Goal: Answer question/provide support

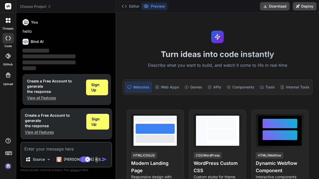
scroll to position [1, 0]
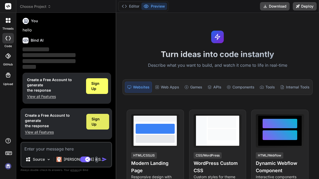
click at [94, 124] on span "Sign Up" at bounding box center [98, 122] width 12 height 10
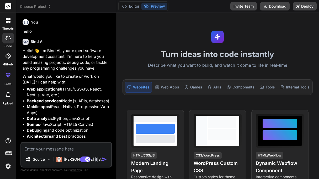
scroll to position [18, 0]
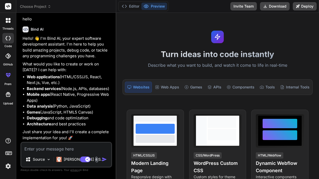
click at [87, 151] on textarea at bounding box center [66, 147] width 90 height 9
click at [96, 161] on img at bounding box center [97, 160] width 6 height 6
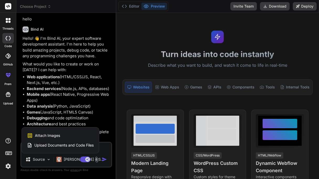
click at [52, 143] on div "Upload Documents and Code Files" at bounding box center [60, 145] width 67 height 9
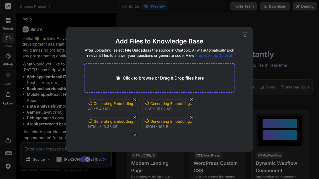
scroll to position [0, 0]
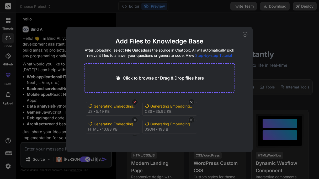
click at [135, 102] on icon at bounding box center [135, 102] width 3 height 3
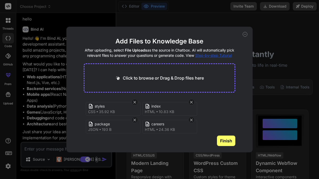
scroll to position [1, 0]
click at [134, 118] on icon at bounding box center [134, 119] width 4 height 4
click at [220, 139] on button "Finish" at bounding box center [226, 141] width 18 height 10
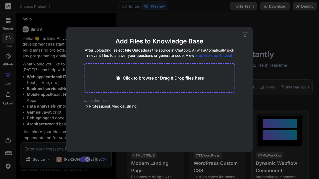
click at [44, 150] on div "Add Files to Knowledge Base After uploading, select File Uploads as the source …" at bounding box center [159, 89] width 319 height 179
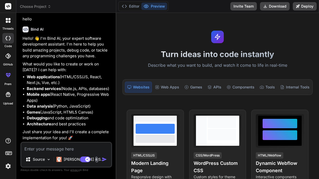
click at [56, 150] on textarea at bounding box center [66, 147] width 90 height 9
type textarea "x"
type textarea "h"
type textarea "x"
type textarea "he"
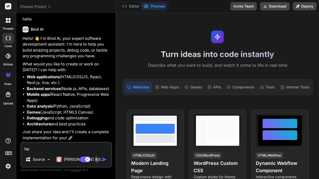
type textarea "x"
type textarea "hey"
type textarea "x"
type textarea "hey"
type textarea "x"
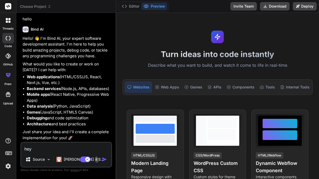
type textarea "hey c"
type textarea "x"
type textarea "hey ca"
type textarea "x"
type textarea "hey can"
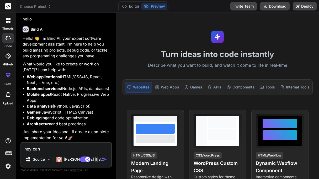
type textarea "x"
type textarea "hey can"
type textarea "x"
type textarea "hey can y"
type textarea "x"
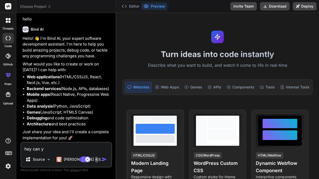
type textarea "hey can yo"
type textarea "x"
type textarea "hey can you"
type textarea "x"
type textarea "hey can you"
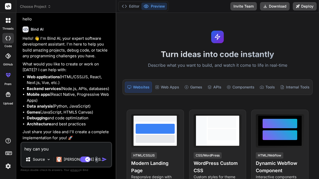
type textarea "x"
type textarea "hey can you"
type textarea "x"
type textarea "hey can yo"
type textarea "x"
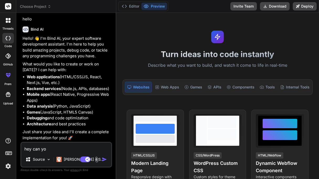
type textarea "hey can y"
type textarea "x"
type textarea "hey can"
type textarea "x"
type textarea "hey can"
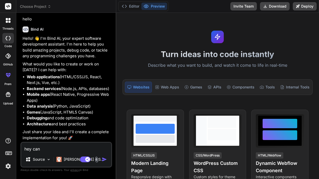
type textarea "x"
type textarea "hey ca"
type textarea "x"
type textarea "hey c"
type textarea "x"
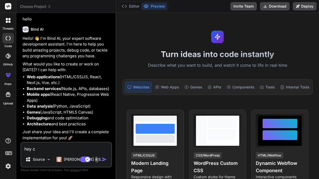
type textarea "hey"
type textarea "x"
type textarea "hey"
type textarea "x"
type textarea "he"
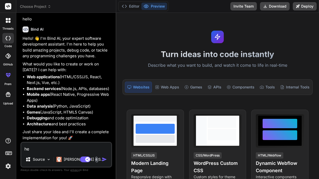
type textarea "x"
type textarea "h"
type textarea "x"
paste textarea "<!DOCTYPE html> <html lang="en"> <head> <meta charset="UTF-8"> <meta name="view…"
type textarea "<!DOCTYPE html> <html lang="en"> <head> <meta charset="UTF-8"> <meta name="view…"
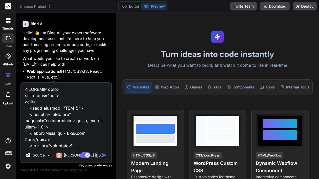
scroll to position [3834, 0]
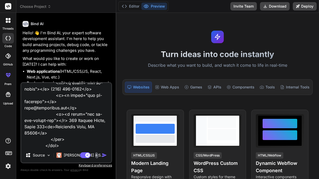
type textarea "x"
type textarea "<!DOCTYPE html> <html lang="en"> <head> <meta charset="UTF-8"> <meta name="view…"
type textarea "x"
type textarea "<!DOCTYPE html> <html lang="en"> <head> <meta charset="UTF-8"> <meta name="view…"
type textarea "x"
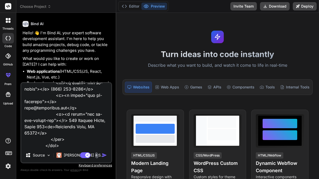
type textarea "<!DOCTYPE html> <html lang="en"> <head> <meta charset="UTF-8"> <meta name="view…"
type textarea "x"
type textarea "<!DOCTYPE html> <html lang="en"> <head> <meta charset="UTF-8"> <meta name="view…"
type textarea "x"
type textarea "<!DOCTYPE html> <html lang="en"> <head> <meta charset="UTF-8"> <meta name="view…"
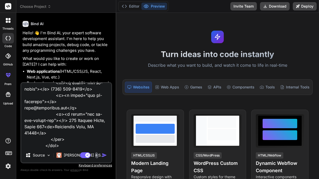
type textarea "x"
type textarea "<!DOCTYPE html> <html lang="en"> <head> <meta charset="UTF-8"> <meta name="view…"
type textarea "x"
type textarea "<!DOCTYPE html> <html lang="en"> <head> <meta charset="UTF-8"> <meta name="view…"
type textarea "x"
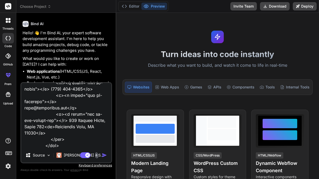
type textarea "<!DOCTYPE html> <html lang="en"> <head> <meta charset="UTF-8"> <meta name="view…"
type textarea "x"
type textarea "<!DOCTYPE html> <html lang="en"> <head> <meta charset="UTF-8"> <meta name="view…"
type textarea "x"
type textarea "<!DOCTYPE html> <html lang="en"> <head> <meta charset="UTF-8"> <meta name="view…"
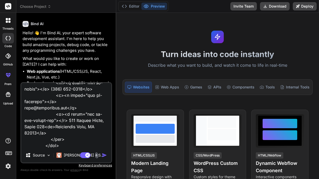
type textarea "x"
type textarea "<!DOCTYPE html> <html lang="en"> <head> <meta charset="UTF-8"> <meta name="view…"
type textarea "x"
type textarea "<!DOCTYPE html> <html lang="en"> <head> <meta charset="UTF-8"> <meta name="view…"
type textarea "x"
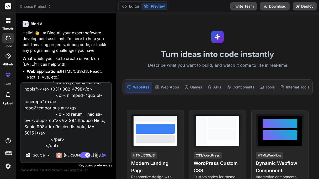
type textarea "<!DOCTYPE html> <html lang="en"> <head> <meta charset="UTF-8"> <meta name="view…"
type textarea "x"
type textarea "<!DOCTYPE html> <html lang="en"> <head> <meta charset="UTF-8"> <meta name="view…"
type textarea "x"
type textarea "<!DOCTYPE html> <html lang="en"> <head> <meta charset="UTF-8"> <meta name="view…"
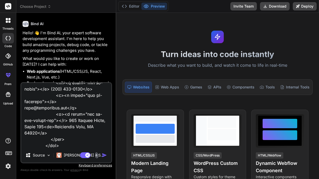
type textarea "x"
type textarea "<!DOCTYPE html> <html lang="en"> <head> <meta charset="UTF-8"> <meta name="view…"
type textarea "x"
type textarea "<!DOCTYPE html> <html lang="en"> <head> <meta charset="UTF-8"> <meta name="view…"
type textarea "x"
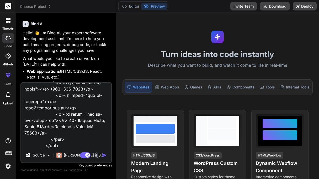
type textarea "<!DOCTYPE html> <html lang="en"> <head> <meta charset="UTF-8"> <meta name="view…"
type textarea "x"
type textarea "<!DOCTYPE html> <html lang="en"> <head> <meta charset="UTF-8"> <meta name="view…"
type textarea "x"
type textarea "<!DOCTYPE html> <html lang="en"> <head> <meta charset="UTF-8"> <meta name="view…"
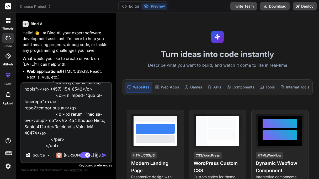
type textarea "x"
type textarea "<!DOCTYPE html> <html lang="en"> <head> <meta charset="UTF-8"> <meta name="view…"
type textarea "x"
type textarea "<!DOCTYPE html> <html lang="en"> <head> <meta charset="UTF-8"> <meta name="view…"
type textarea "x"
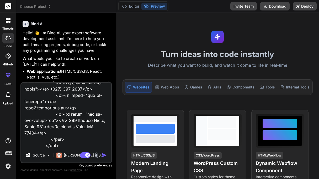
type textarea "<!DOCTYPE html> <html lang="en"> <head> <meta charset="UTF-8"> <meta name="view…"
type textarea "x"
type textarea "<!DOCTYPE html> <html lang="en"> <head> <meta charset="UTF-8"> <meta name="view…"
type textarea "x"
type textarea "<!DOCTYPE html> <html lang="en"> <head> <meta charset="UTF-8"> <meta name="view…"
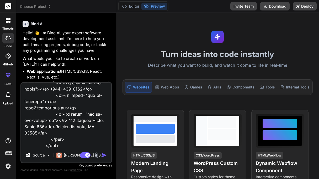
type textarea "x"
type textarea "<!DOCTYPE html> <html lang="en"> <head> <meta charset="UTF-8"> <meta name="view…"
type textarea "x"
type textarea "<!DOCTYPE html> <html lang="en"> <head> <meta charset="UTF-8"> <meta name="view…"
type textarea "x"
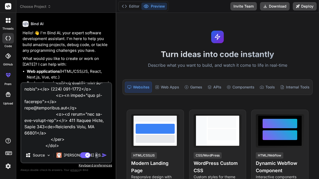
type textarea "<!DOCTYPE html> <html lang="en"> <head> <meta charset="UTF-8"> <meta name="view…"
type textarea "x"
type textarea "<!DOCTYPE html> <html lang="en"> <head> <meta charset="UTF-8"> <meta name="view…"
type textarea "x"
type textarea "<!DOCTYPE html> <html lang="en"> <head> <meta charset="UTF-8"> <meta name="view…"
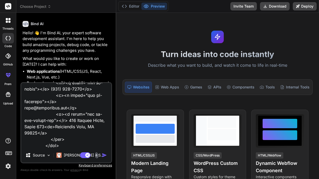
scroll to position [3840, 0]
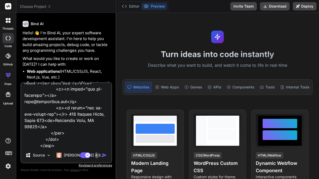
type textarea "x"
type textarea "<!DOCTYPE html> <html lang="en"> <head> <meta charset="UTF-8"> <meta name="view…"
type textarea "x"
type textarea "<!DOCTYPE html> <html lang="en"> <head> <meta charset="UTF-8"> <meta name="view…"
type textarea "x"
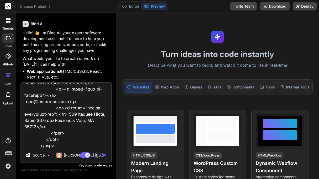
type textarea "<!DOCTYPE html> <html lang="en"> <head> <meta charset="UTF-8"> <meta name="view…"
type textarea "x"
type textarea "<!DOCTYPE html> <html lang="en"> <head> <meta charset="UTF-8"> <meta name="view…"
type textarea "x"
type textarea "<!DOCTYPE html> <html lang="en"> <head> <meta charset="UTF-8"> <meta name="view…"
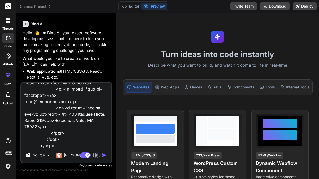
type textarea "x"
type textarea "<!DOCTYPE html> <html lang="en"> <head> <meta charset="UTF-8"> <meta name="view…"
type textarea "x"
type textarea "<!DOCTYPE html> <html lang="en"> <head> <meta charset="UTF-8"> <meta name="view…"
type textarea "x"
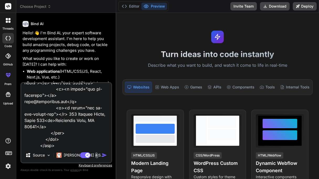
type textarea "<!DOCTYPE html> <html lang="en"> <head> <meta charset="UTF-8"> <meta name="view…"
type textarea "x"
type textarea "<!DOCTYPE html> <html lang="en"> <head> <meta charset="UTF-8"> <meta name="view…"
type textarea "x"
type textarea "<!DOCTYPE html> <html lang="en"> <head> <meta charset="UTF-8"> <meta name="view…"
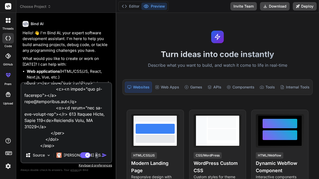
type textarea "x"
type textarea "<!DOCTYPE html> <html lang="en"> <head> <meta charset="UTF-8"> <meta name="view…"
type textarea "x"
type textarea "<!DOCTYPE html> <html lang="en"> <head> <meta charset="UTF-8"> <meta name="view…"
type textarea "x"
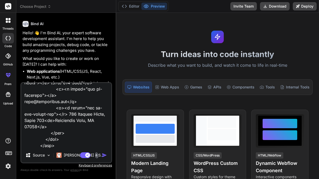
type textarea "<!DOCTYPE html> <html lang="en"> <head> <meta charset="UTF-8"> <meta name="view…"
type textarea "x"
type textarea "<!DOCTYPE html> <html lang="en"> <head> <meta charset="UTF-8"> <meta name="view…"
type textarea "x"
type textarea "<!DOCTYPE html> <html lang="en"> <head> <meta charset="UTF-8"> <meta name="view…"
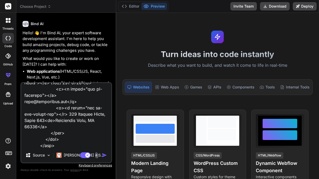
type textarea "x"
type textarea "<!DOCTYPE html> <html lang="en"> <head> <meta charset="UTF-8"> <meta name="view…"
type textarea "x"
type textarea "<!DOCTYPE html> <html lang="en"> <head> <meta charset="UTF-8"> <meta name="view…"
type textarea "x"
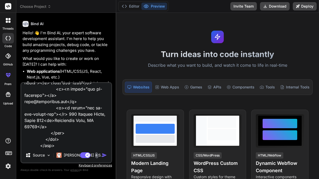
type textarea "<!DOCTYPE html> <html lang="en"> <head> <meta charset="UTF-8"> <meta name="view…"
type textarea "x"
type textarea "<!DOCTYPE html> <html lang="en"> <head> <meta charset="UTF-8"> <meta name="view…"
type textarea "x"
type textarea "<!DOCTYPE html> <html lang="en"> <head> <meta charset="UTF-8"> <meta name="view…"
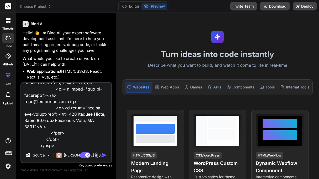
type textarea "x"
type textarea "<!DOCTYPE html> <html lang="en"> <head> <meta charset="UTF-8"> <meta name="view…"
type textarea "x"
type textarea "<!DOCTYPE html> <html lang="en"> <head> <meta charset="UTF-8"> <meta name="view…"
type textarea "x"
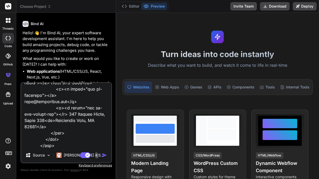
type textarea "<!DOCTYPE html> <html lang="en"> <head> <meta charset="UTF-8"> <meta name="view…"
type textarea "x"
type textarea "<!DOCTYPE html> <html lang="en"> <head> <meta charset="UTF-8"> <meta name="view…"
type textarea "x"
type textarea "<!DOCTYPE html> <html lang="en"> <head> <meta charset="UTF-8"> <meta name="view…"
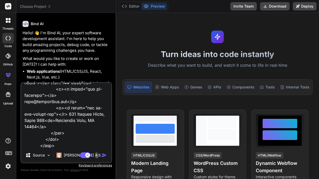
type textarea "x"
type textarea "<!DOCTYPE html> <html lang="en"> <head> <meta charset="UTF-8"> <meta name="view…"
type textarea "x"
type textarea "<!DOCTYPE html> <html lang="en"> <head> <meta charset="UTF-8"> <meta name="view…"
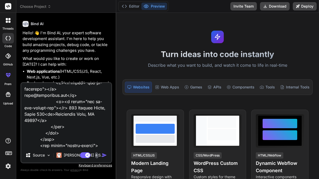
type textarea "x"
type textarea "<!DOCTYPE html> <html lang="en"> <head> <meta charset="UTF-8"> <meta name="view…"
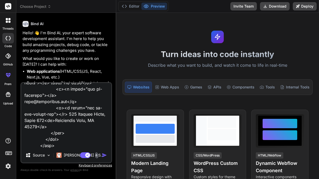
type textarea "x"
type textarea "<!DOCTYPE html> <html lang="en"> <head> <meta charset="UTF-8"> <meta name="view…"
type textarea "x"
type textarea "<!DOCTYPE html> <html lang="en"> <head> <meta charset="UTF-8"> <meta name="view…"
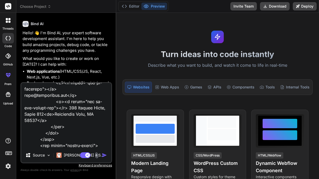
type textarea "x"
type textarea "<!DOCTYPE html> <html lang="en"> <head> <meta charset="UTF-8"> <meta name="view…"
type textarea "x"
type textarea "<!DOCTYPE html> <html lang="en"> <head> <meta charset="UTF-8"> <meta name="view…"
type textarea "x"
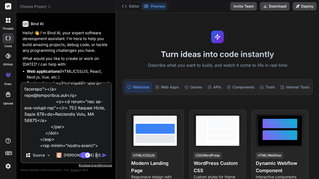
type textarea "<!DOCTYPE html> <html lang="en"> <head> <meta charset="UTF-8"> <meta name="view…"
type textarea "x"
type textarea "<!DOCTYPE html> <html lang="en"> <head> <meta charset="UTF-8"> <meta name="view…"
type textarea "x"
type textarea "<!DOCTYPE html> <html lang="en"> <head> <meta charset="UTF-8"> <meta name="view…"
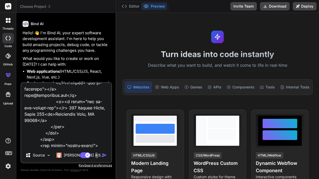
type textarea "x"
type textarea "<!DOCTYPE html> <html lang="en"> <head> <meta charset="UTF-8"> <meta name="view…"
type textarea "x"
type textarea "<!DOCTYPE html> <html lang="en"> <head> <meta charset="UTF-8"> <meta name="view…"
type textarea "x"
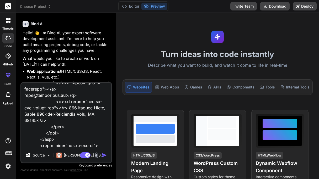
type textarea "<!DOCTYPE html> <html lang="en"> <head> <meta charset="UTF-8"> <meta name="view…"
type textarea "x"
type textarea "<!DOCTYPE html> <html lang="en"> <head> <meta charset="UTF-8"> <meta name="view…"
type textarea "x"
type textarea "<!DOCTYPE html> <html lang="en"> <head> <meta charset="UTF-8"> <meta name="view…"
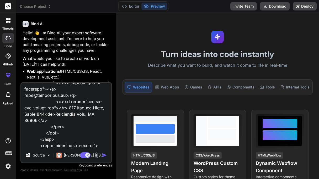
type textarea "x"
type textarea "<!DOCTYPE html> <html lang="en"> <head> <meta charset="UTF-8"> <meta name="view…"
type textarea "x"
type textarea "<!DOCTYPE html> <html lang="en"> <head> <meta charset="UTF-8"> <meta name="view…"
type textarea "x"
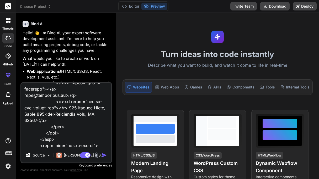
type textarea "<!DOCTYPE html> <html lang="en"> <head> <meta charset="UTF-8"> <meta name="view…"
type textarea "x"
type textarea "<!DOCTYPE html> <html lang="en"> <head> <meta charset="UTF-8"> <meta name="view…"
type textarea "x"
type textarea "<!DOCTYPE html> <html lang="en"> <head> <meta charset="UTF-8"> <meta name="view…"
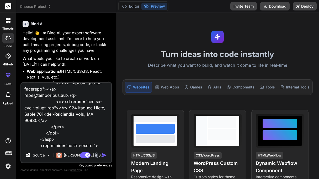
type textarea "x"
type textarea "<!DOCTYPE html> <html lang="en"> <head> <meta charset="UTF-8"> <meta name="view…"
click at [107, 157] on button "button" at bounding box center [105, 155] width 7 height 5
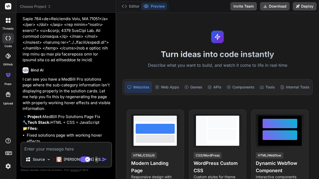
scroll to position [1837, 0]
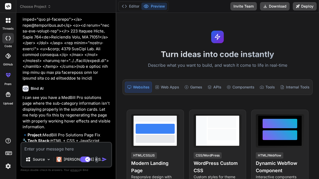
click at [40, 148] on textarea at bounding box center [66, 147] width 90 height 9
click at [106, 161] on img "button" at bounding box center [104, 159] width 5 height 5
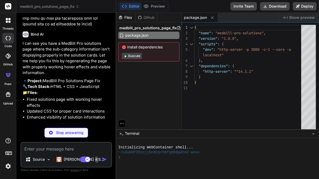
scroll to position [1928, 0]
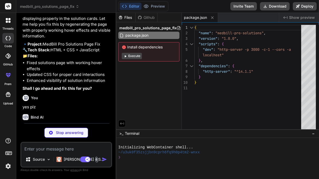
click at [35, 151] on textarea at bounding box center [66, 147] width 90 height 9
click at [72, 136] on div "Stop answering" at bounding box center [66, 133] width 44 height 10
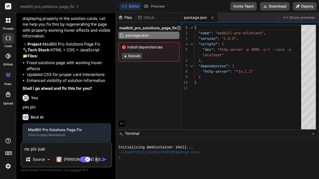
scroll to position [1924, 0]
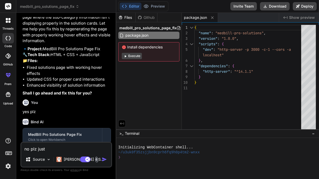
click at [84, 151] on textarea "no plz just" at bounding box center [66, 147] width 90 height 9
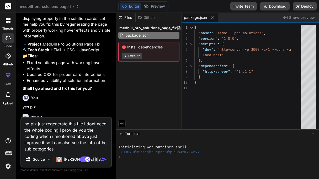
click at [104, 162] on img "button" at bounding box center [104, 159] width 5 height 5
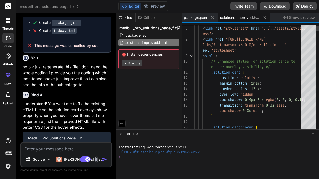
scroll to position [0, 0]
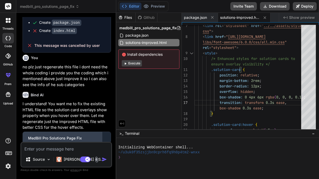
click at [89, 136] on div "MedBill Pro Solutions Page Fix" at bounding box center [62, 138] width 69 height 5
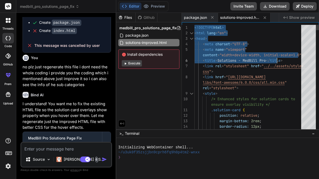
drag, startPoint x: 195, startPoint y: 27, endPoint x: 247, endPoint y: 47, distance: 55.3
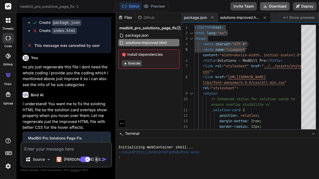
click at [270, 8] on button "Download" at bounding box center [275, 6] width 30 height 8
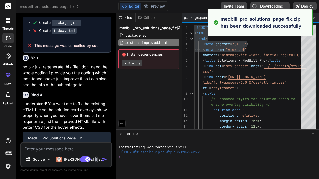
click at [158, 108] on div "Files Github medbill_pro_solutions_page_fix package.json solutions-improved.htm…" at bounding box center [149, 71] width 66 height 117
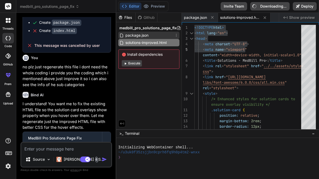
click at [158, 35] on div "package.json" at bounding box center [148, 35] width 61 height 7
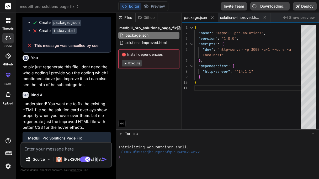
click at [148, 110] on div "Files Github medbill_pro_solutions_page_fix package.json solutions-improved.htm…" at bounding box center [149, 71] width 66 height 117
click at [95, 158] on img at bounding box center [97, 160] width 6 height 6
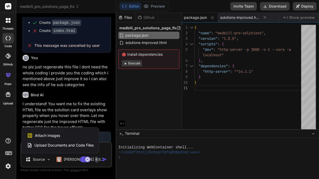
click at [107, 151] on div at bounding box center [159, 89] width 319 height 179
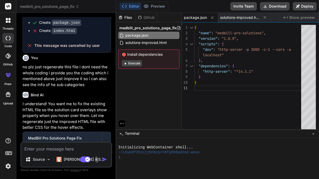
click at [96, 153] on div "Source [PERSON_NAME] 4 S.. Agent Mode. When this toggle is activated, AI automa…" at bounding box center [66, 155] width 92 height 26
click at [70, 150] on textarea at bounding box center [66, 147] width 90 height 9
click at [63, 147] on textarea at bounding box center [66, 147] width 90 height 9
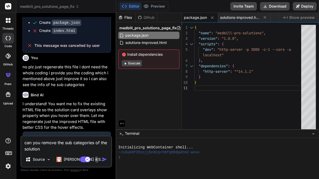
click at [105, 162] on img "button" at bounding box center [104, 159] width 5 height 5
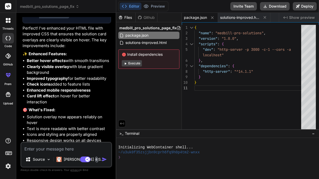
scroll to position [2232, 0]
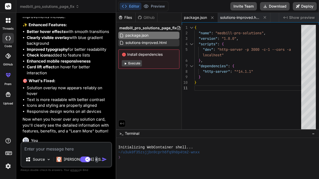
click at [149, 46] on div "solutions-improved.html" at bounding box center [148, 42] width 61 height 7
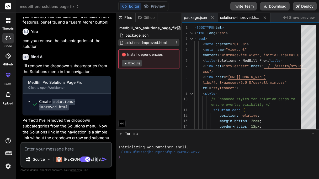
scroll to position [2322, 0]
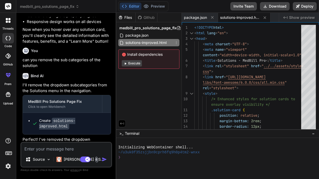
click at [48, 118] on div "Create solutions-improved.html" at bounding box center [72, 123] width 66 height 11
click at [283, 7] on button "Download" at bounding box center [275, 6] width 30 height 8
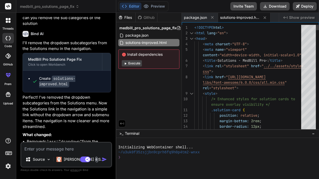
scroll to position [0, 0]
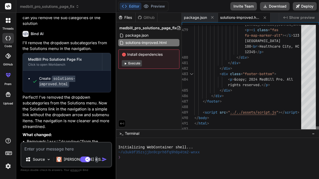
click at [317, 132] on div at bounding box center [317, 129] width 3 height 5
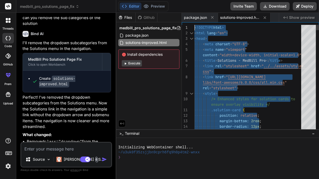
drag, startPoint x: 214, startPoint y: 127, endPoint x: 25, endPoint y: -4, distance: 229.7
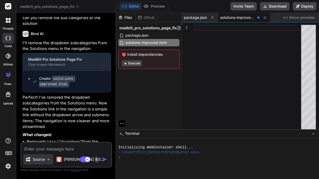
click at [47, 157] on div "Source" at bounding box center [38, 159] width 30 height 10
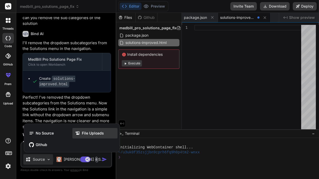
click at [91, 131] on span "File Uploads" at bounding box center [93, 133] width 22 height 5
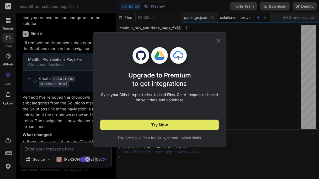
click at [171, 123] on button "Try Now" at bounding box center [159, 125] width 119 height 10
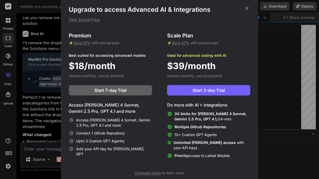
click at [246, 7] on icon at bounding box center [247, 9] width 6 height 6
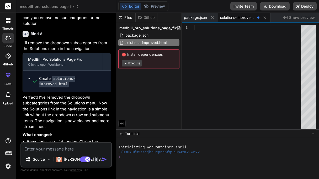
click at [94, 161] on img at bounding box center [97, 160] width 6 height 6
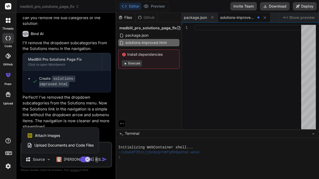
click at [65, 145] on span "Upload Documents and Code Files" at bounding box center [63, 145] width 59 height 5
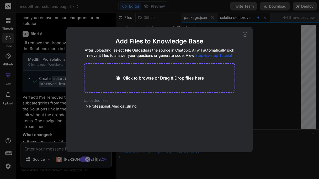
click at [133, 76] on p "Click to browse or Drag & Drop files here" at bounding box center [163, 78] width 81 height 6
click at [245, 35] on icon at bounding box center [245, 34] width 5 height 5
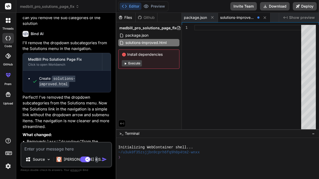
click at [54, 148] on textarea at bounding box center [66, 147] width 90 height 9
click at [94, 158] on img at bounding box center [97, 160] width 6 height 6
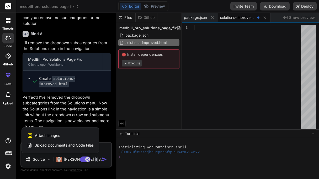
click at [61, 146] on span "Upload Documents and Code Files" at bounding box center [63, 145] width 59 height 5
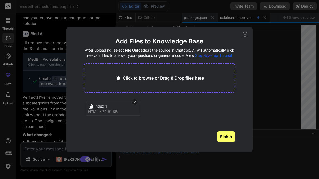
click at [232, 136] on button "Finish" at bounding box center [226, 137] width 18 height 10
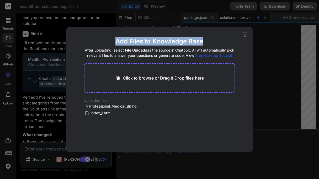
drag, startPoint x: 248, startPoint y: 33, endPoint x: 244, endPoint y: 34, distance: 3.3
click at [244, 34] on div "Add Files to Knowledge Base After uploading, select File Uploads as the source …" at bounding box center [159, 90] width 186 height 126
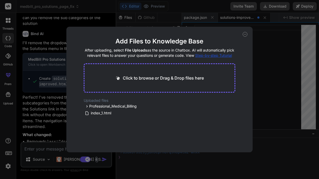
click at [244, 34] on icon at bounding box center [245, 34] width 5 height 5
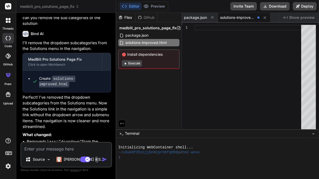
click at [81, 150] on textarea at bounding box center [66, 147] width 90 height 9
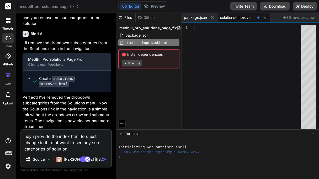
click at [95, 161] on img at bounding box center [97, 160] width 6 height 6
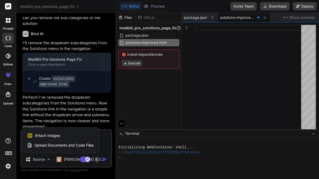
click at [51, 146] on span "Upload Documents and Code Files" at bounding box center [63, 145] width 59 height 5
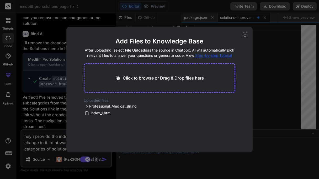
click at [129, 77] on p "Click to browse or Drag & Drop files here" at bounding box center [163, 78] width 81 height 6
click at [231, 139] on button "Finish" at bounding box center [226, 137] width 18 height 10
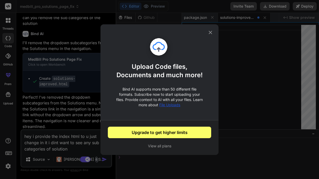
click at [209, 35] on div "Upload Code files, Documents and much more! Bind AI supports more than 50 diffe…" at bounding box center [159, 78] width 118 height 86
click at [210, 33] on icon at bounding box center [210, 32] width 3 height 3
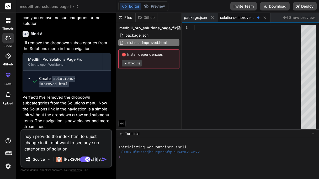
click at [72, 150] on textarea "hey i provide the index html to u just change in it i dint want to see any sub …" at bounding box center [66, 141] width 90 height 22
paste textarea "<!DOCTYPE html> <html lang="en"> <head> <meta charset="UTF-8"> <meta name="view…"
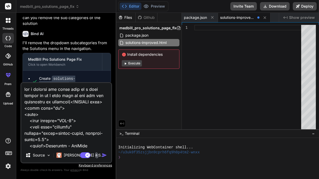
scroll to position [4948, 0]
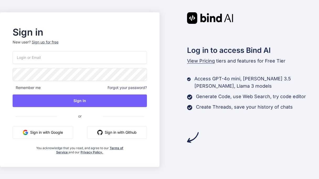
click at [37, 130] on button "Sign in with Google" at bounding box center [43, 132] width 61 height 13
click at [33, 137] on button "Sign in with Google" at bounding box center [43, 132] width 61 height 13
